Goal: Download file/media

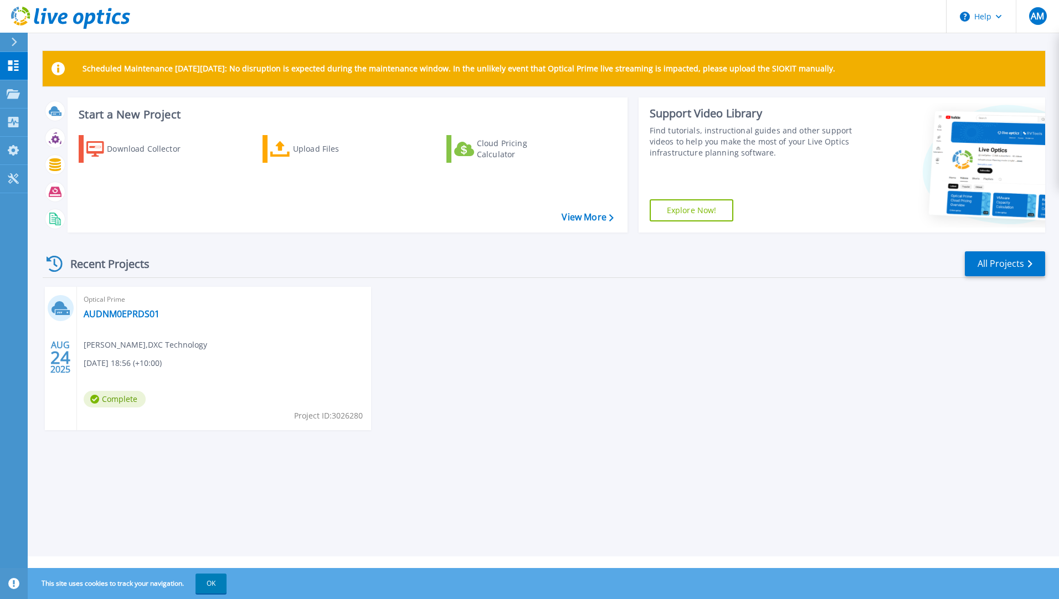
click at [19, 67] on icon at bounding box center [13, 65] width 13 height 11
click at [613, 416] on div "AUG 24 2025 Optical Prime AUDNM0EPRDS01 Andrew Morris , DXC Technology 08/24/20…" at bounding box center [539, 370] width 1011 height 166
click at [128, 150] on div "Download Collector" at bounding box center [151, 149] width 89 height 22
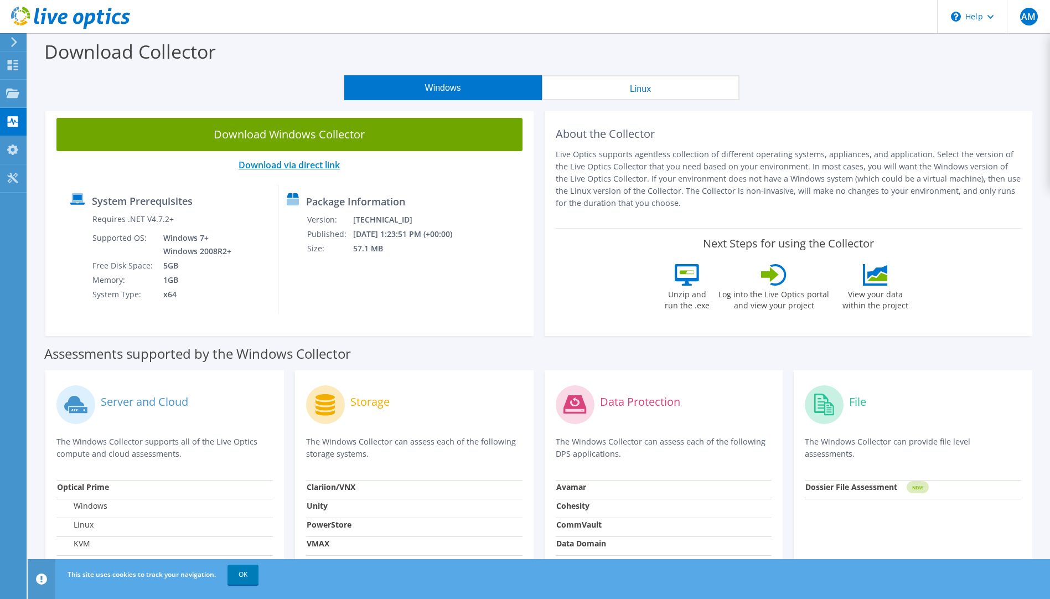
click at [276, 164] on link "Download via direct link" at bounding box center [289, 165] width 101 height 12
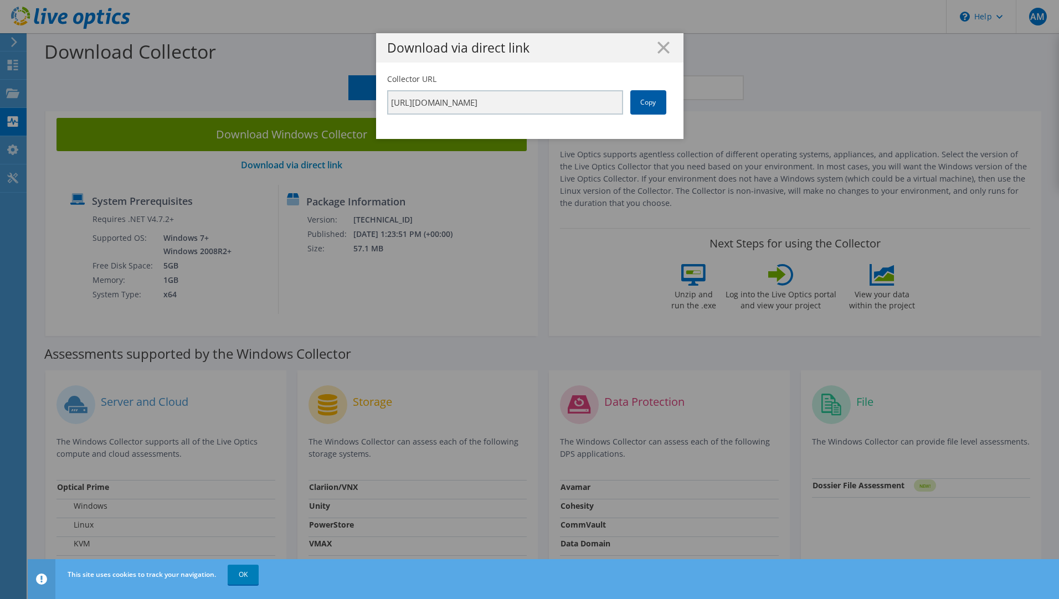
click at [638, 102] on link "Copy" at bounding box center [648, 102] width 36 height 24
click at [457, 177] on div "Download via direct link Collector URL https://app.liveoptics.com/collector/dir…" at bounding box center [529, 299] width 1059 height 533
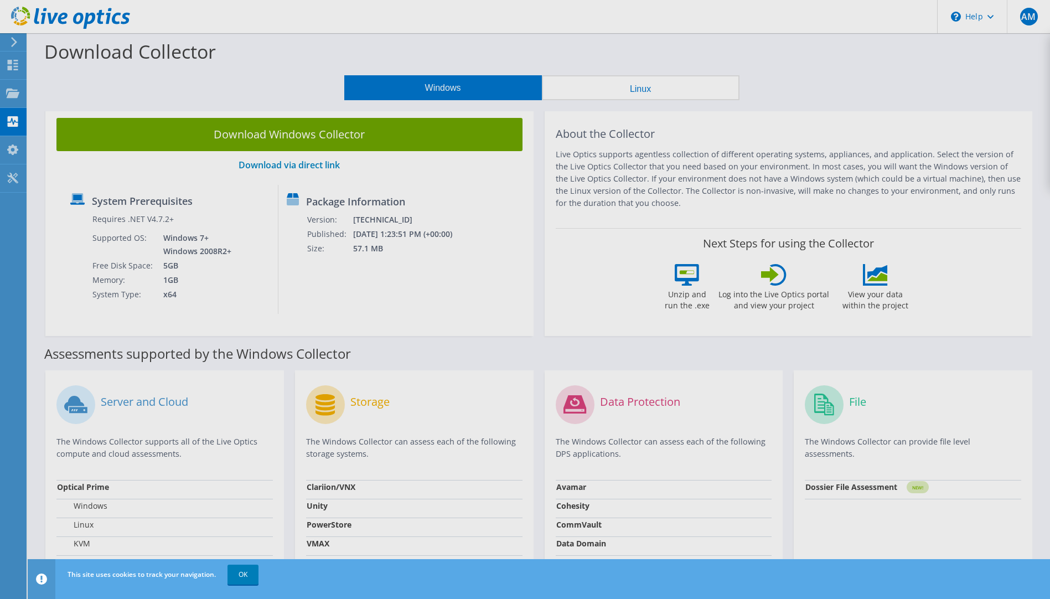
click at [290, 131] on div "Download Collector Windows Linux Download Windows Collector Download via direct…" at bounding box center [539, 447] width 1023 height 828
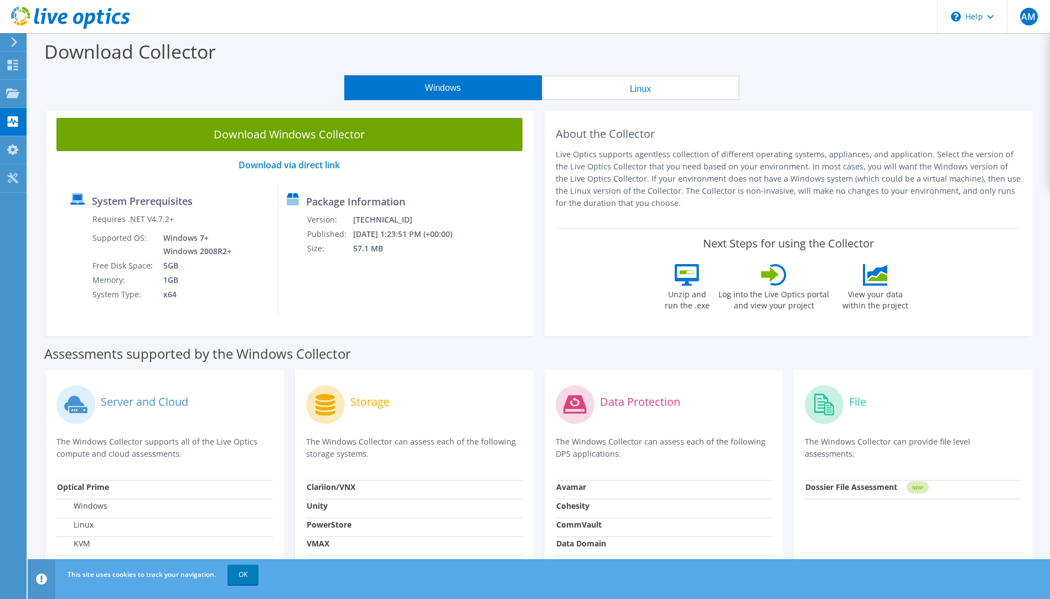
click at [290, 131] on link "Download Windows Collector" at bounding box center [289, 134] width 466 height 33
